Goal: Find specific fact

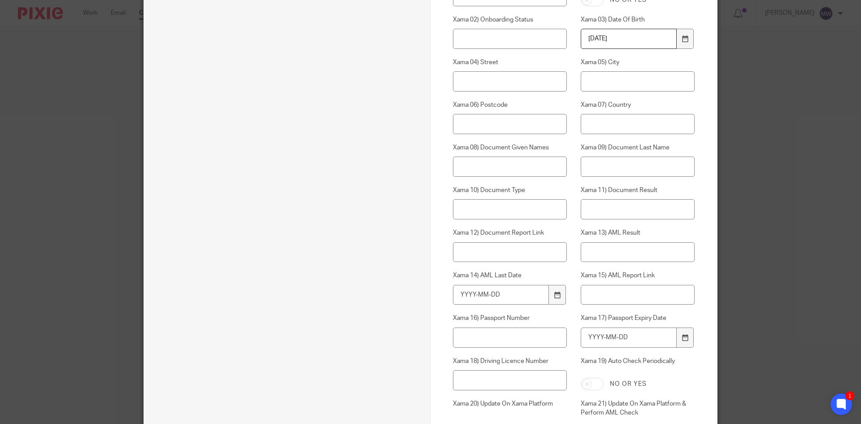
scroll to position [640, 0]
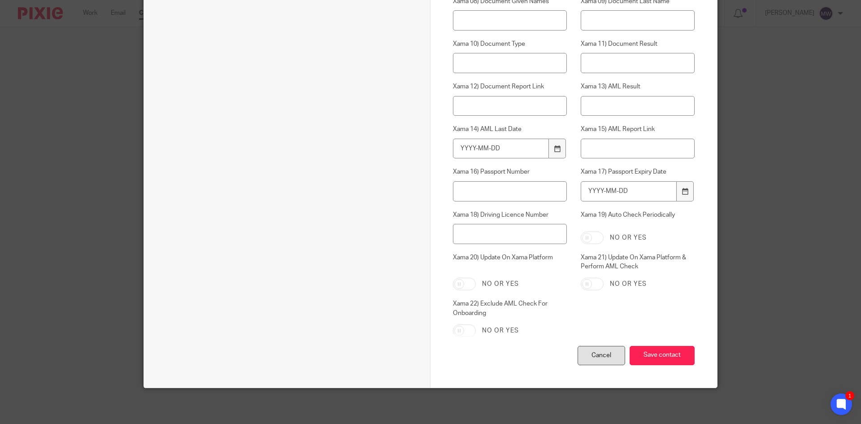
click at [600, 360] on div "Cancel" at bounding box center [602, 355] width 48 height 19
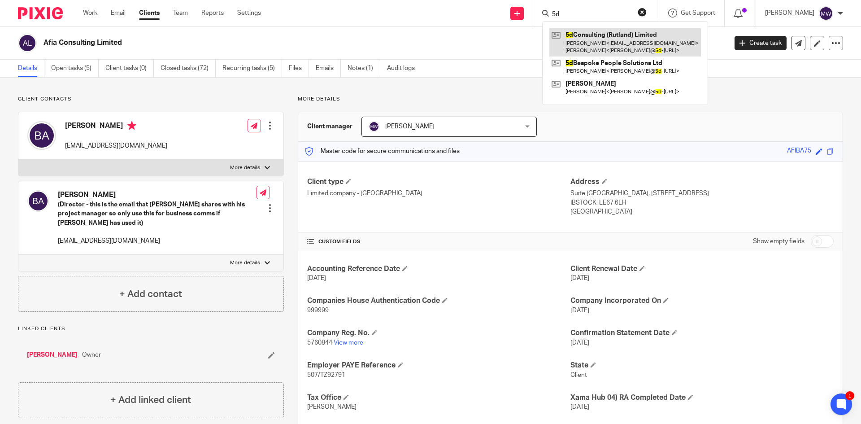
type input "5d"
click at [595, 31] on link at bounding box center [626, 42] width 152 height 28
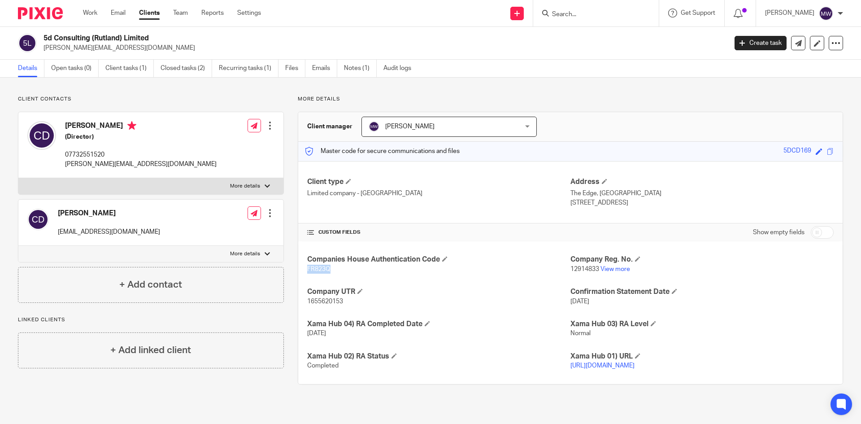
drag, startPoint x: 331, startPoint y: 271, endPoint x: 306, endPoint y: 271, distance: 25.6
click at [307, 271] on p "FR823Q" at bounding box center [438, 269] width 263 height 9
copy span "FR823Q"
